Goal: Browse casually

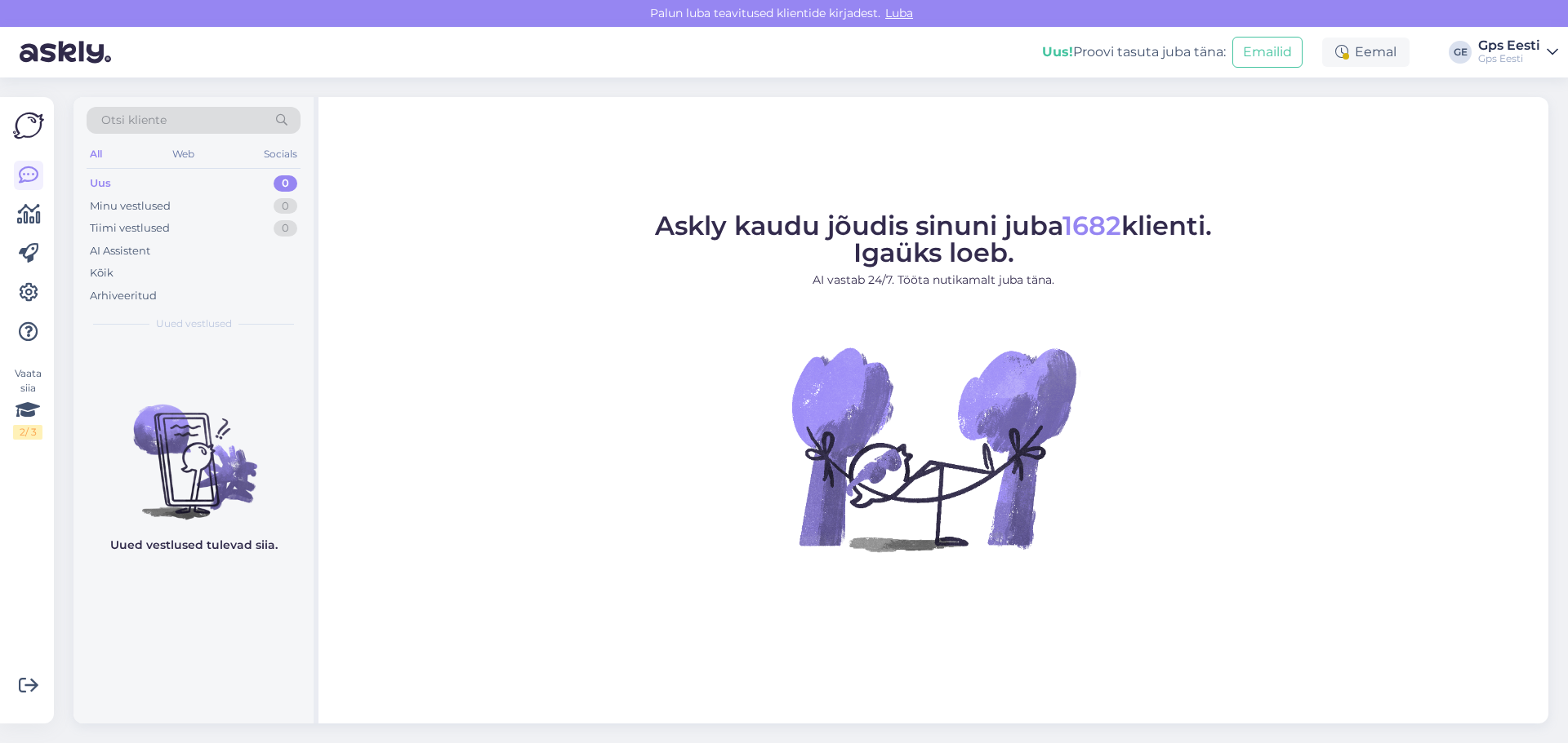
click at [632, 333] on figure "Askly kaudu jõudis sinuni juba 1682 klienti. Igaüks loeb. AI vastab 24/7. Tööta…" at bounding box center [933, 404] width 1200 height 383
click at [404, 327] on figure "Askly kaudu jõudis sinuni juba 1682 klienti. Igaüks loeb. AI vastab 24/7. Tööta…" at bounding box center [933, 404] width 1200 height 383
click at [630, 356] on figure "Askly kaudu jõudis sinuni juba 1682 klienti. Igaüks loeb. AI vastab 24/7. Tööta…" at bounding box center [933, 404] width 1200 height 383
click at [526, 373] on figure "Askly kaudu jõudis sinuni juba 1682 klienti. Igaüks loeb. AI vastab 24/7. Tööta…" at bounding box center [933, 404] width 1200 height 383
click at [446, 531] on figure "Askly kaudu jõudis sinuni juba 1682 klienti. Igaüks loeb. AI vastab 24/7. Tööta…" at bounding box center [933, 404] width 1200 height 383
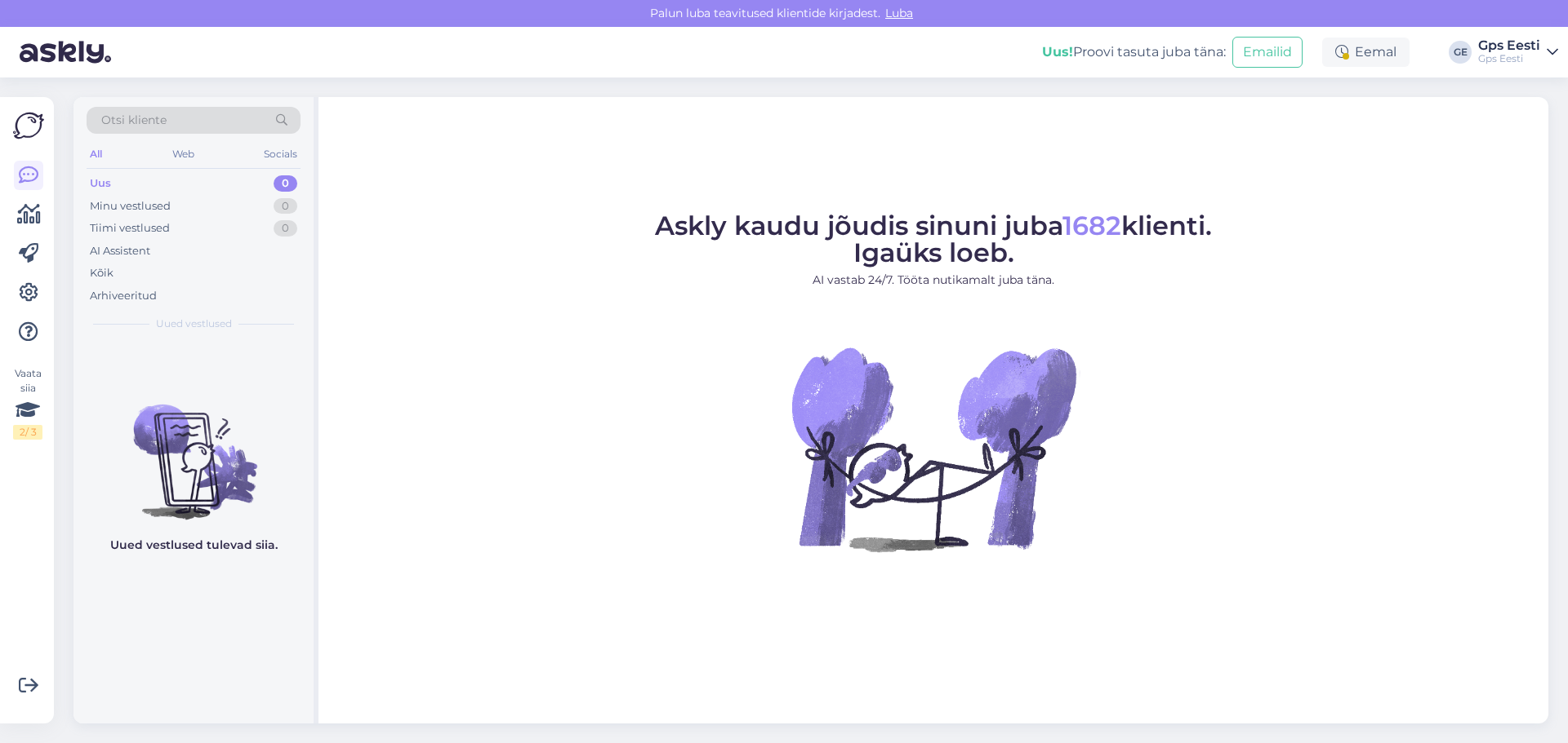
click at [893, 357] on img at bounding box center [932, 448] width 294 height 293
